Goal: Task Accomplishment & Management: Use online tool/utility

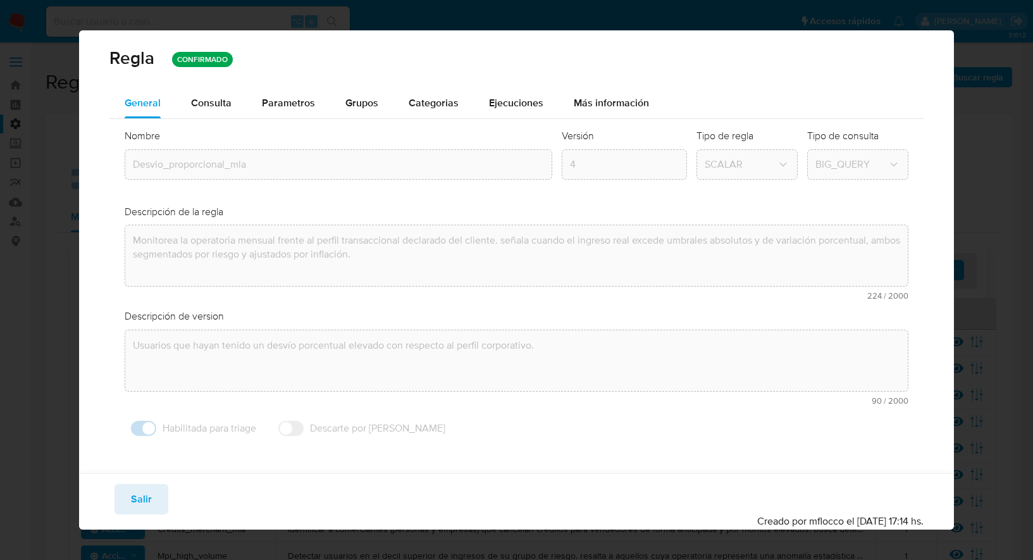
scroll to position [362, 0]
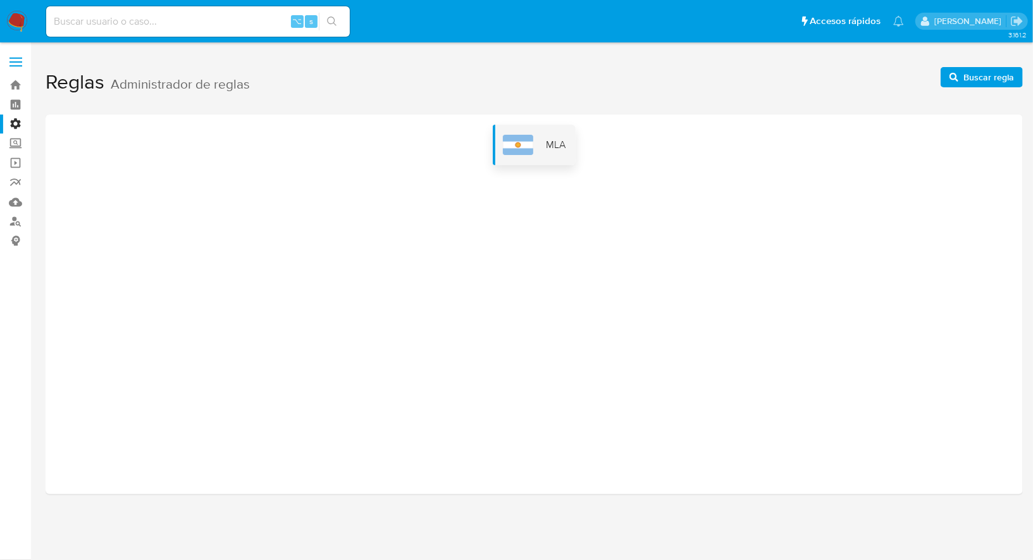
click at [520, 142] on img at bounding box center [518, 145] width 30 height 20
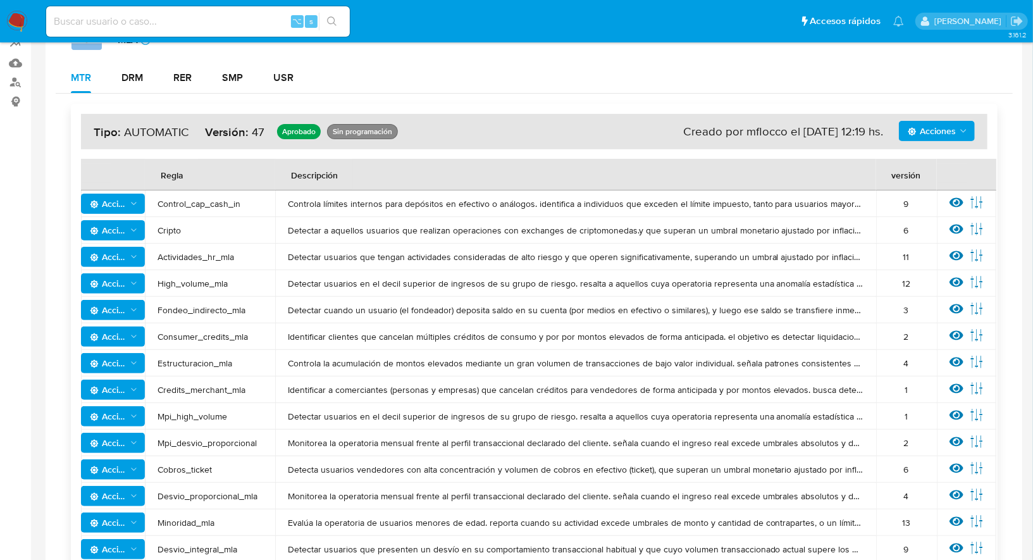
scroll to position [144, 0]
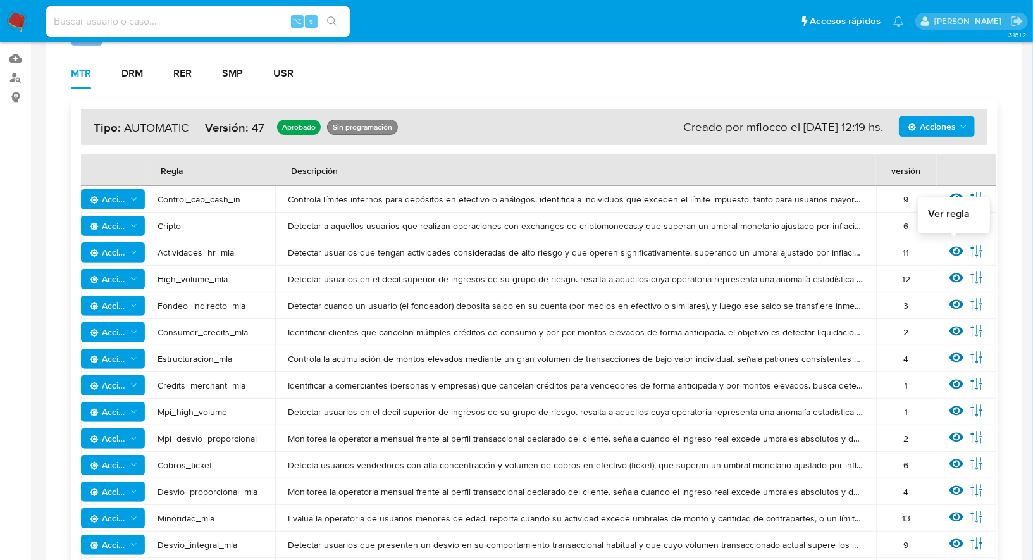
click at [949, 248] on icon at bounding box center [956, 251] width 14 height 9
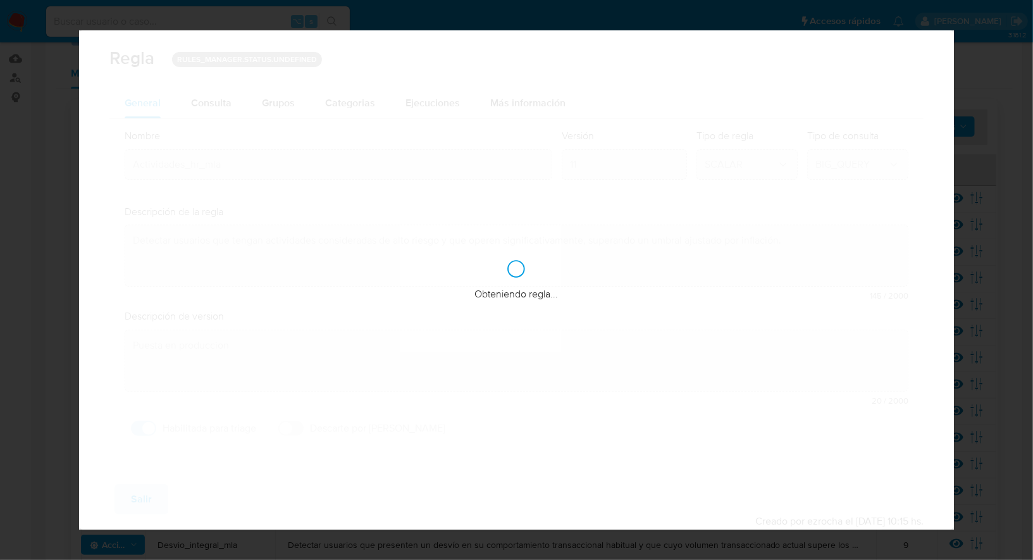
checkbox input "true"
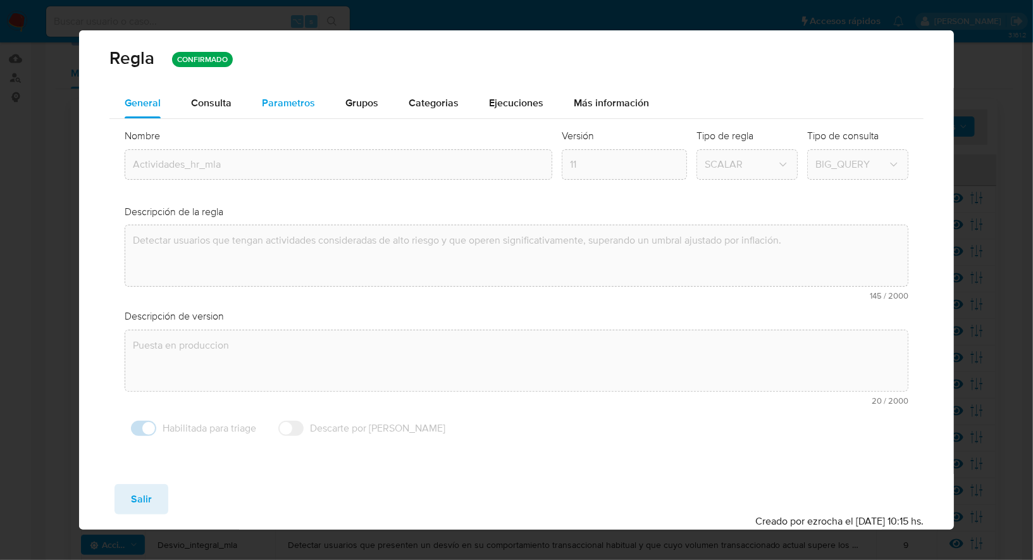
click at [295, 106] on span "Parametros" at bounding box center [288, 103] width 53 height 15
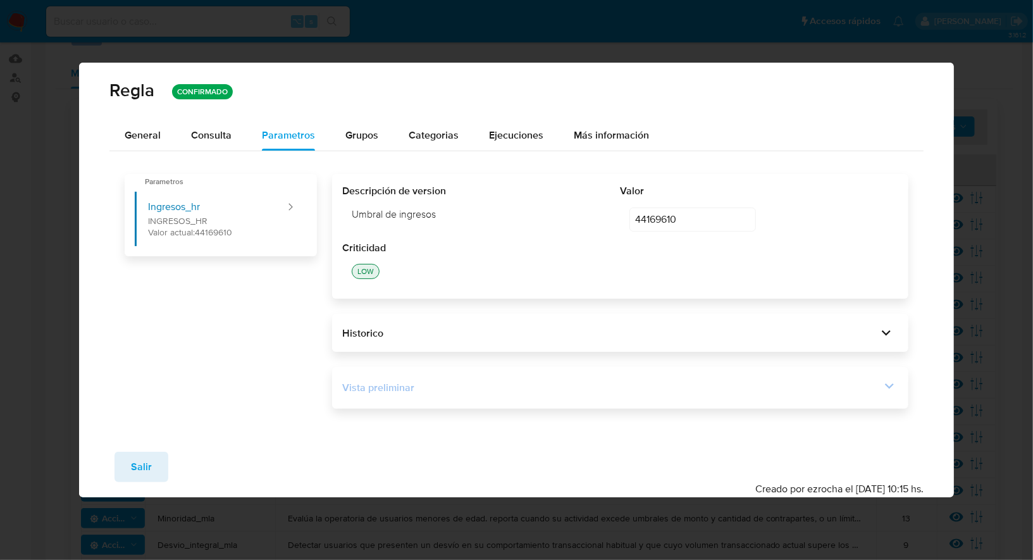
click at [565, 393] on div "Vista preliminar" at bounding box center [611, 388] width 538 height 14
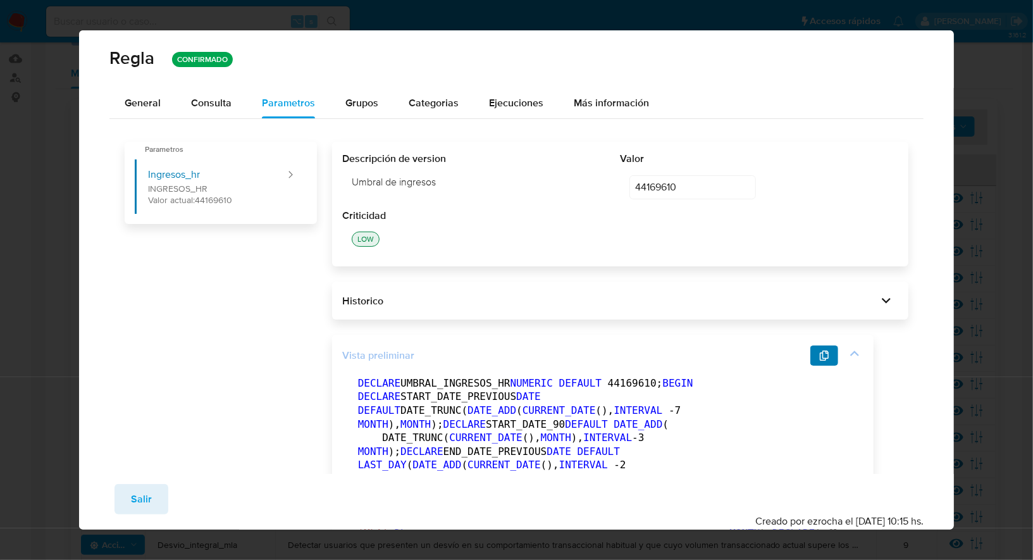
click at [824, 361] on span "button" at bounding box center [824, 356] width 10 height 18
